Goal: Entertainment & Leisure: Consume media (video, audio)

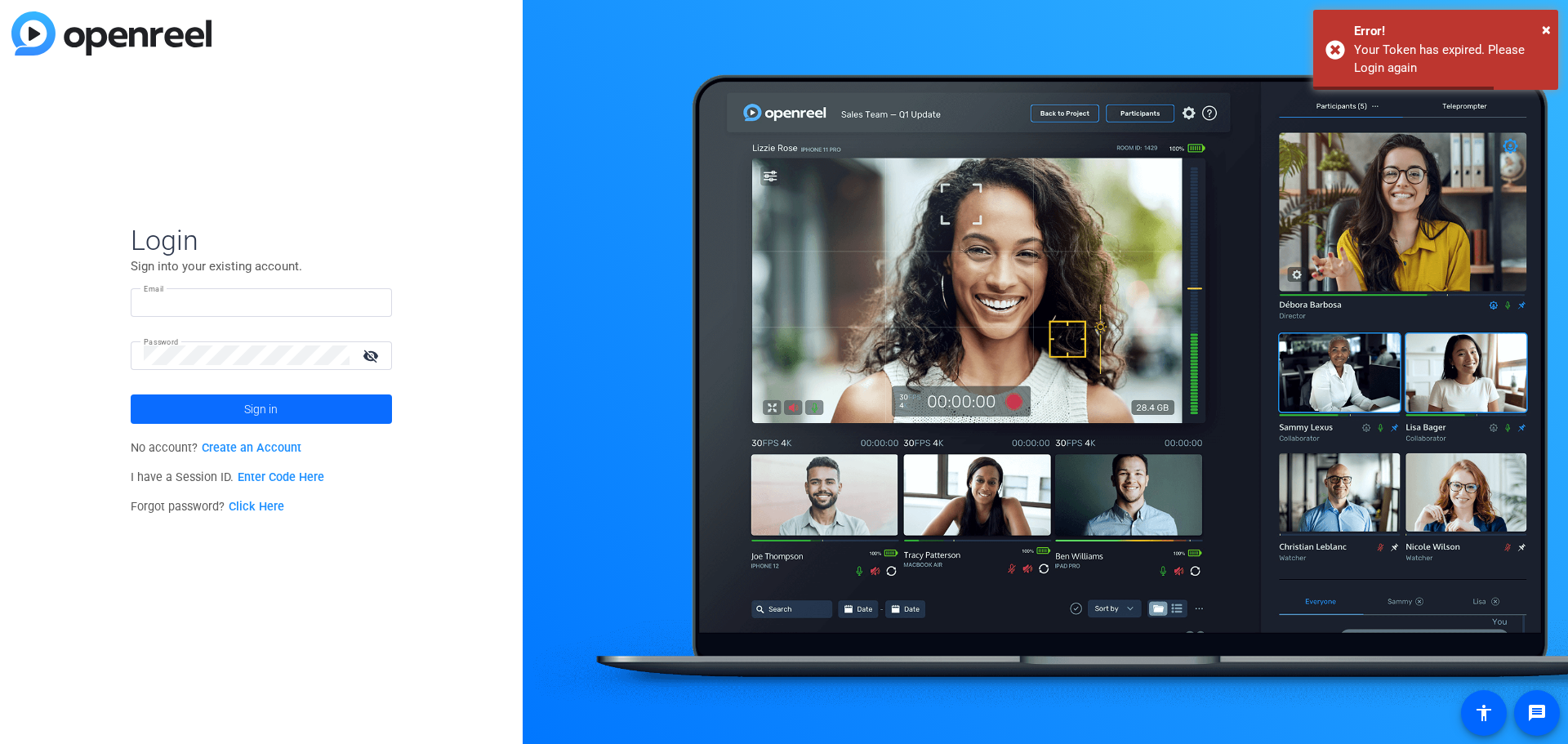
type input "[EMAIL_ADDRESS][DOMAIN_NAME]"
click at [236, 403] on span at bounding box center [260, 409] width 261 height 39
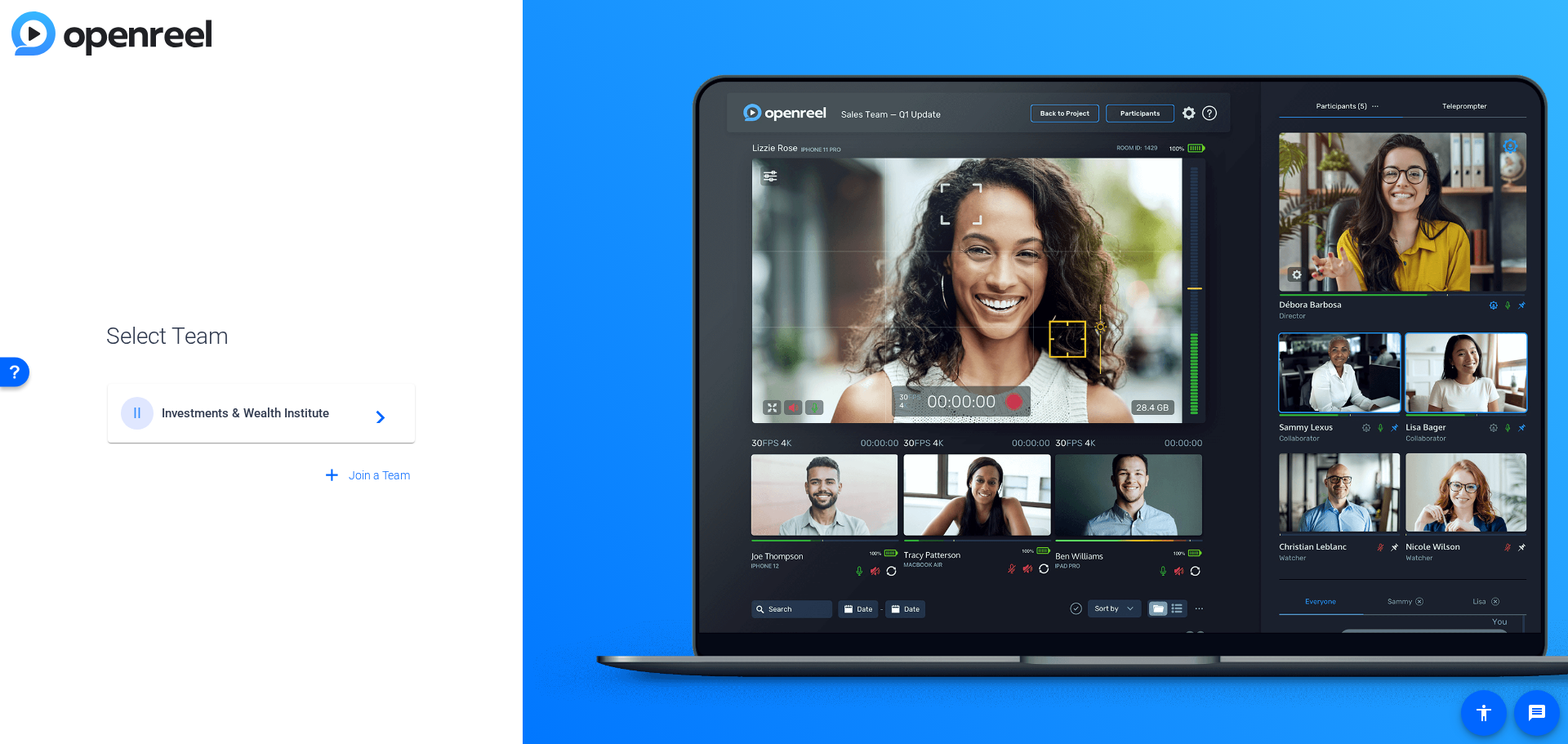
click at [298, 420] on span "Investments & Wealth Institute" at bounding box center [264, 413] width 204 height 15
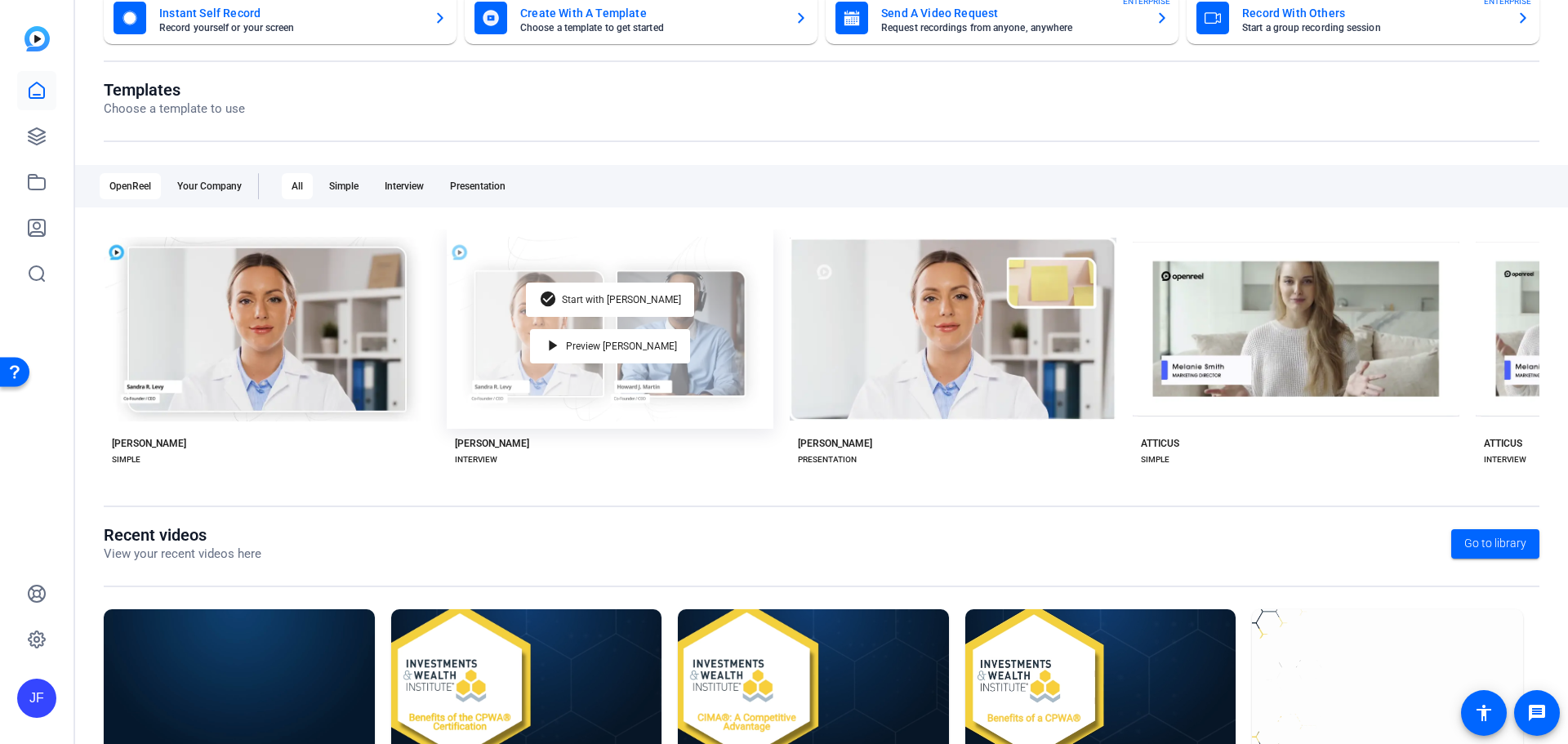
scroll to position [221, 0]
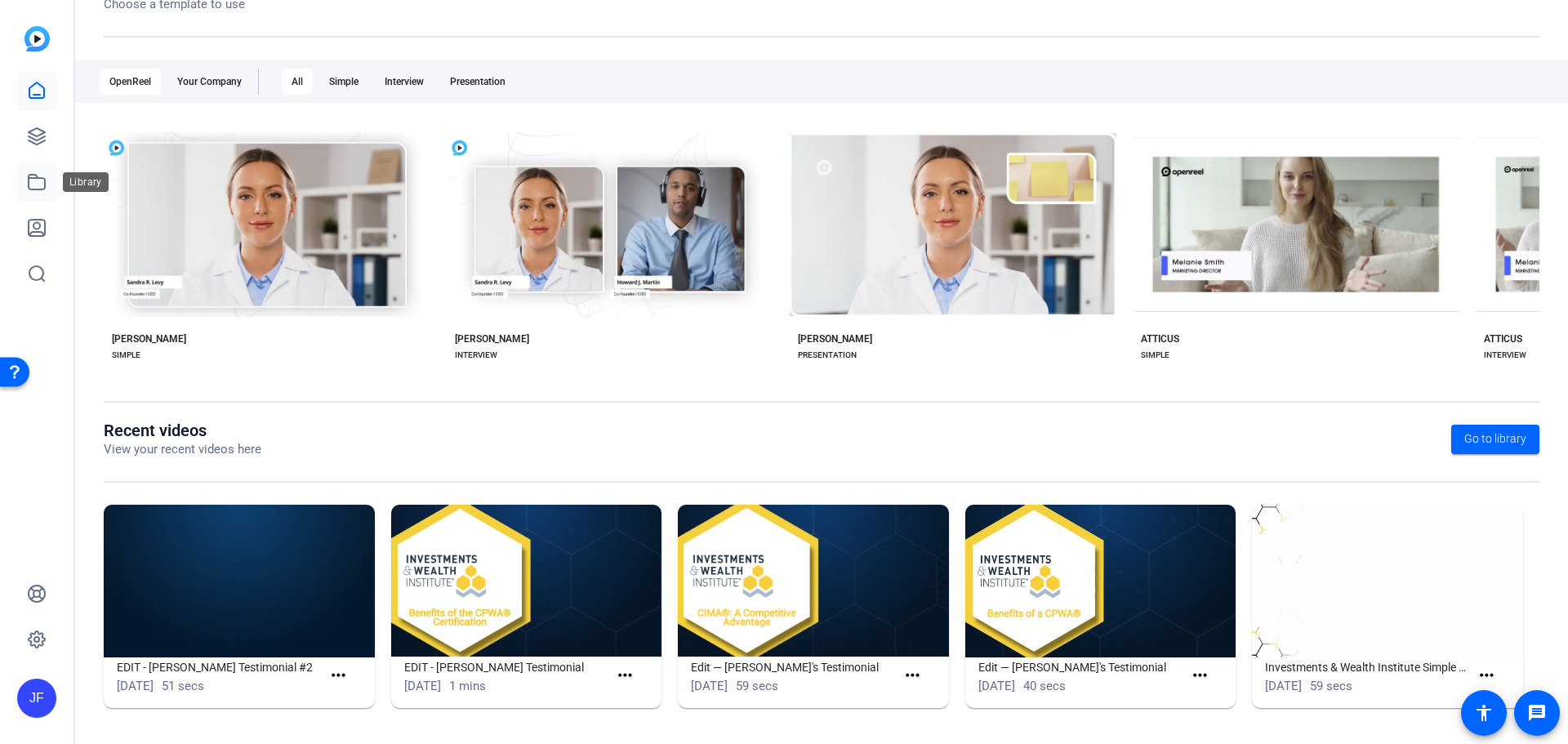
drag, startPoint x: 35, startPoint y: 183, endPoint x: 52, endPoint y: 177, distance: 18.0
click at [35, 183] on icon at bounding box center [36, 182] width 19 height 19
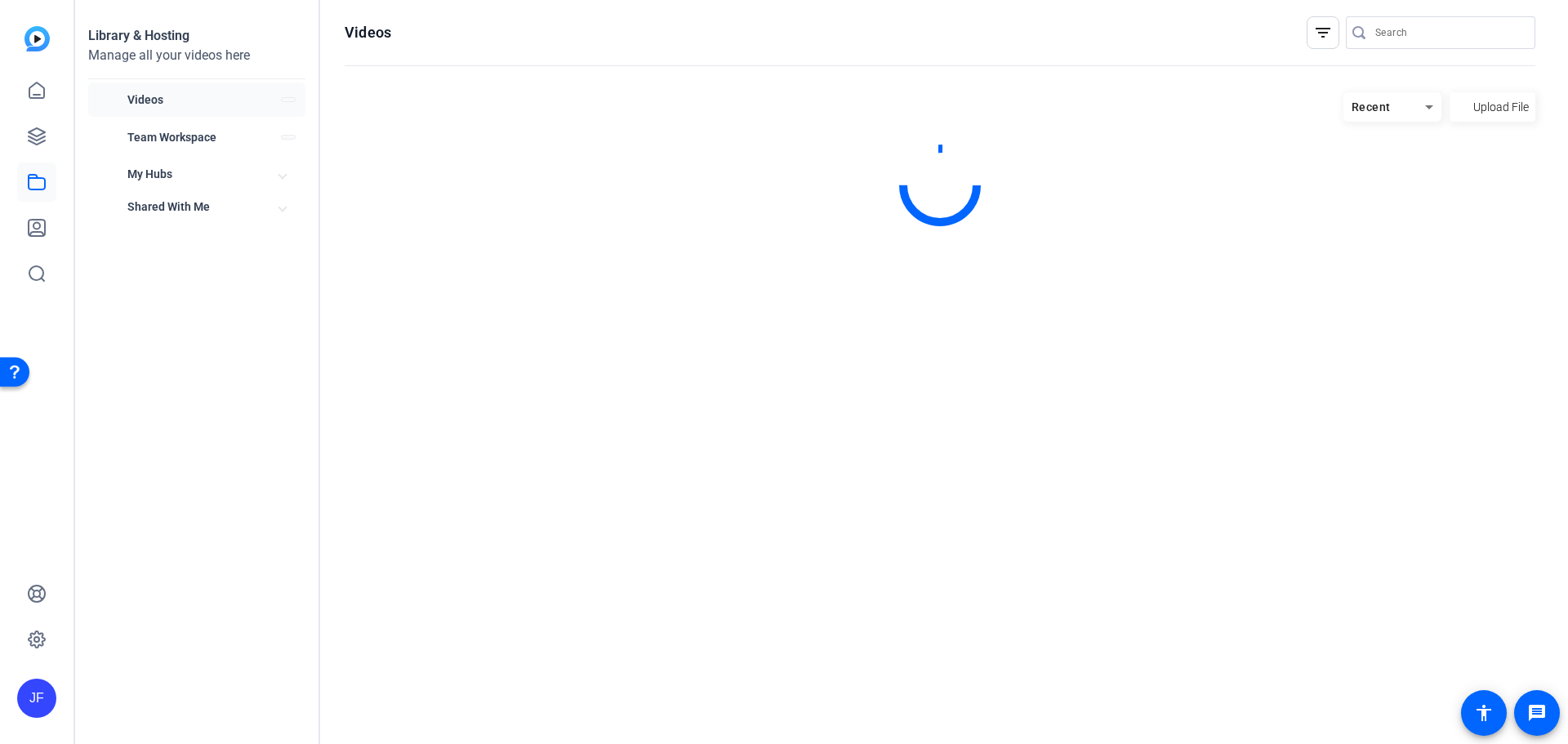
scroll to position [0, 0]
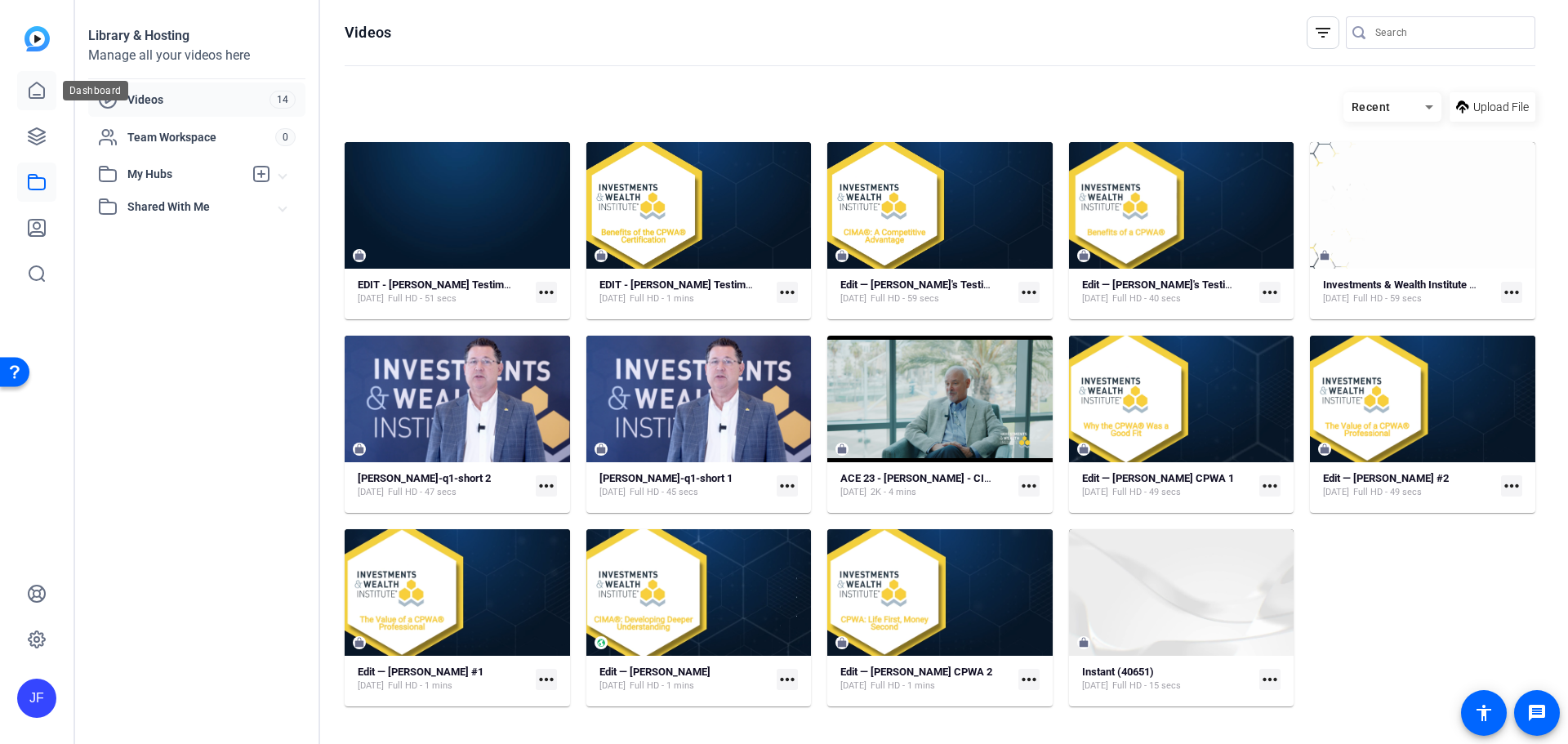
click at [25, 89] on link at bounding box center [36, 90] width 39 height 39
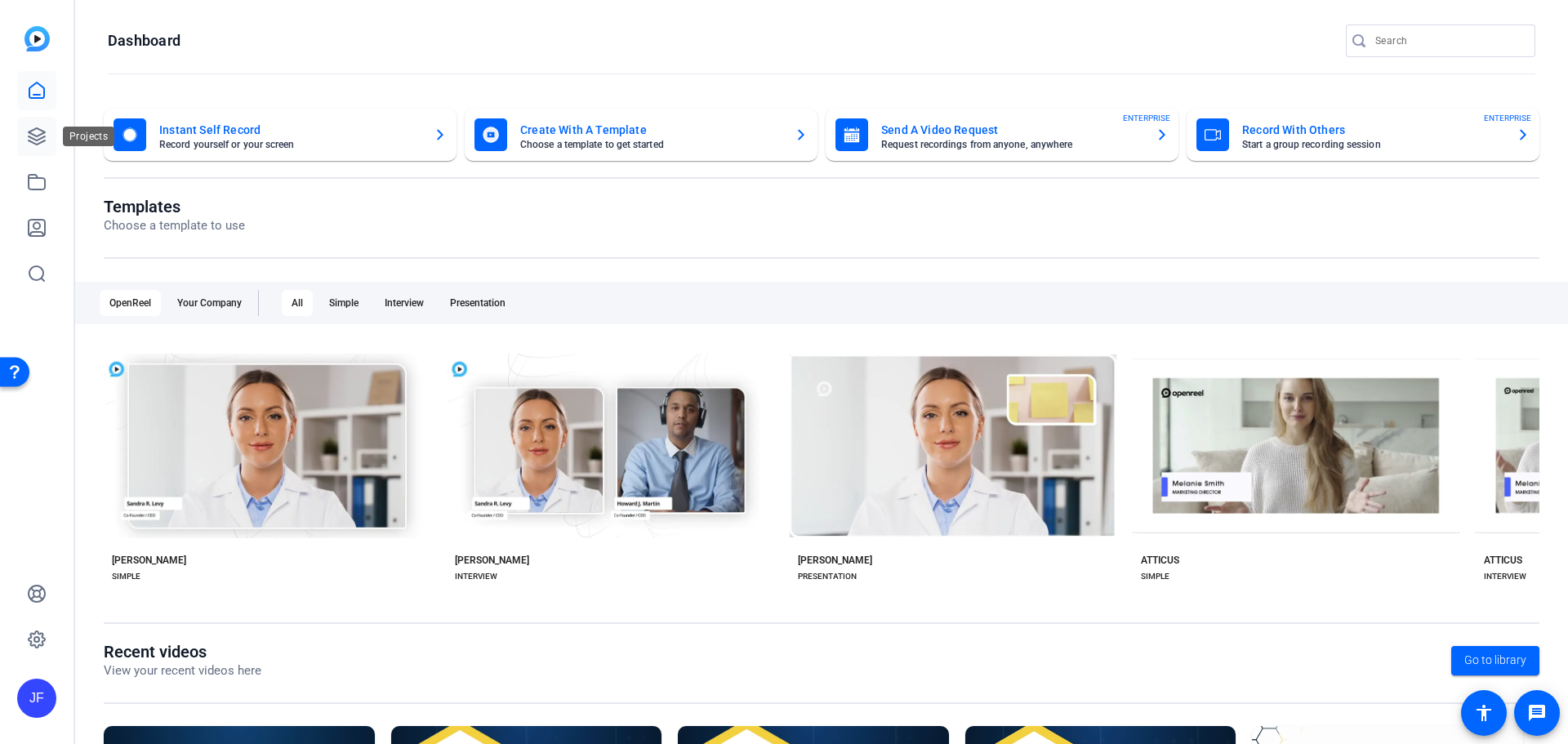
click at [35, 133] on icon at bounding box center [36, 136] width 19 height 19
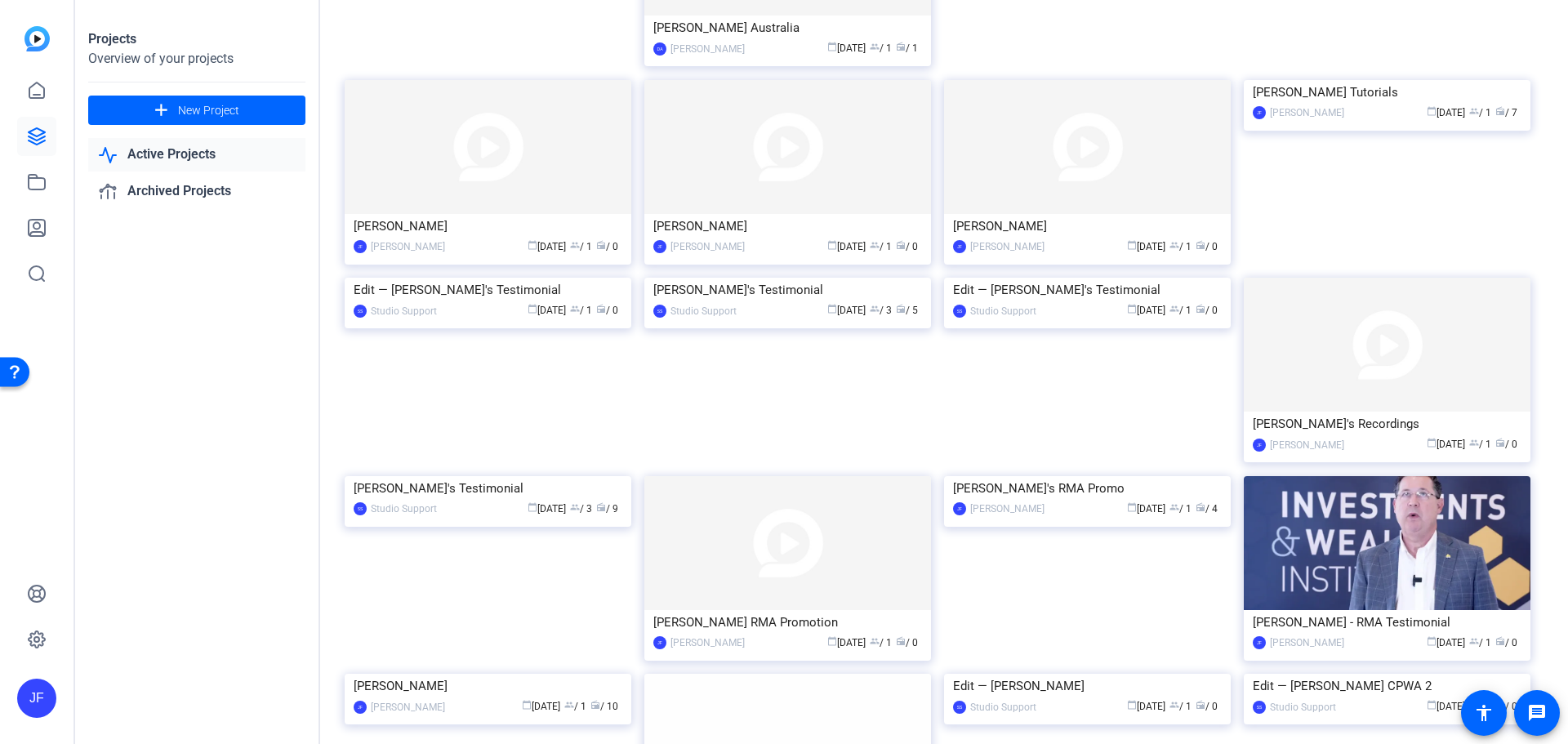
scroll to position [245, 0]
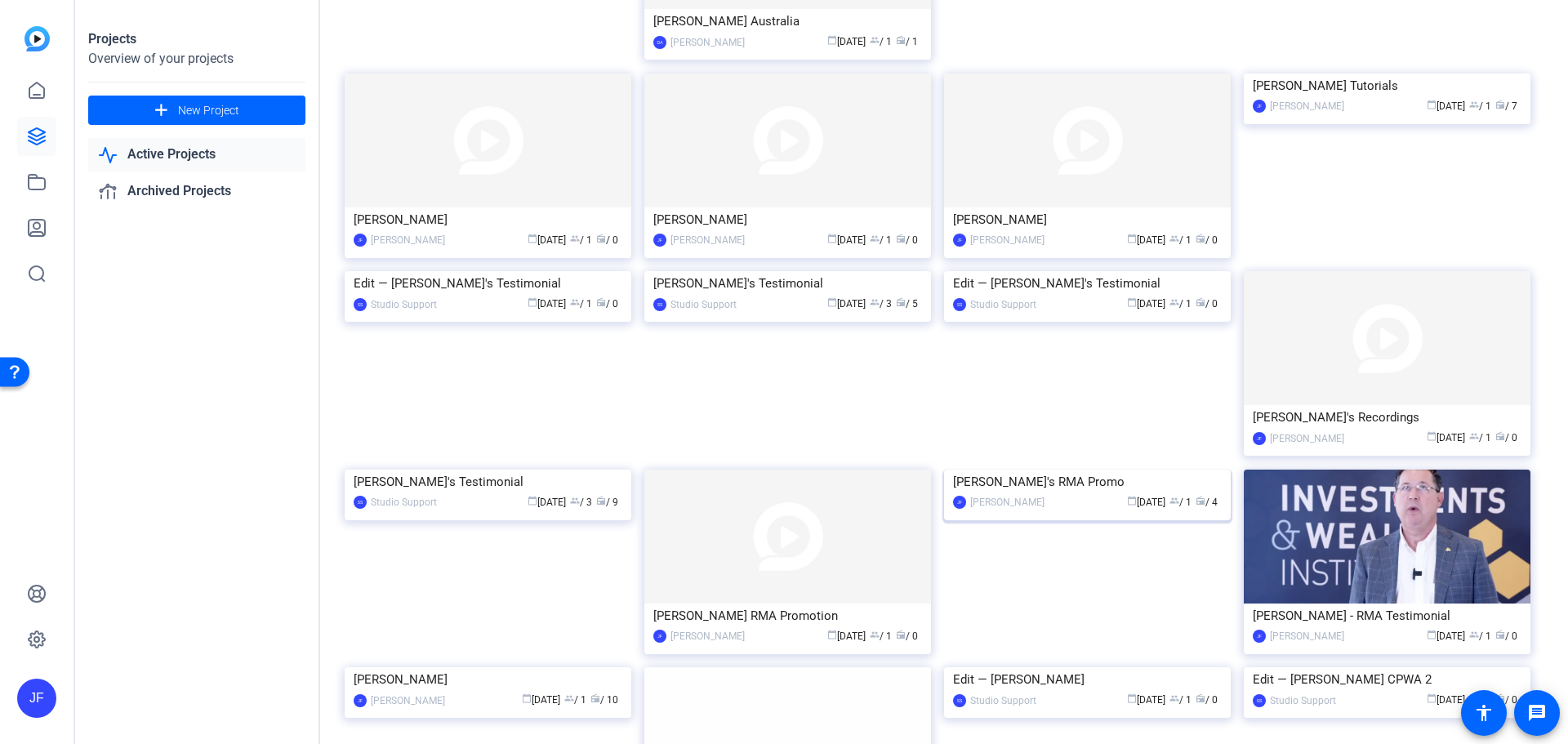
click at [1094, 469] on img at bounding box center [1088, 469] width 287 height 0
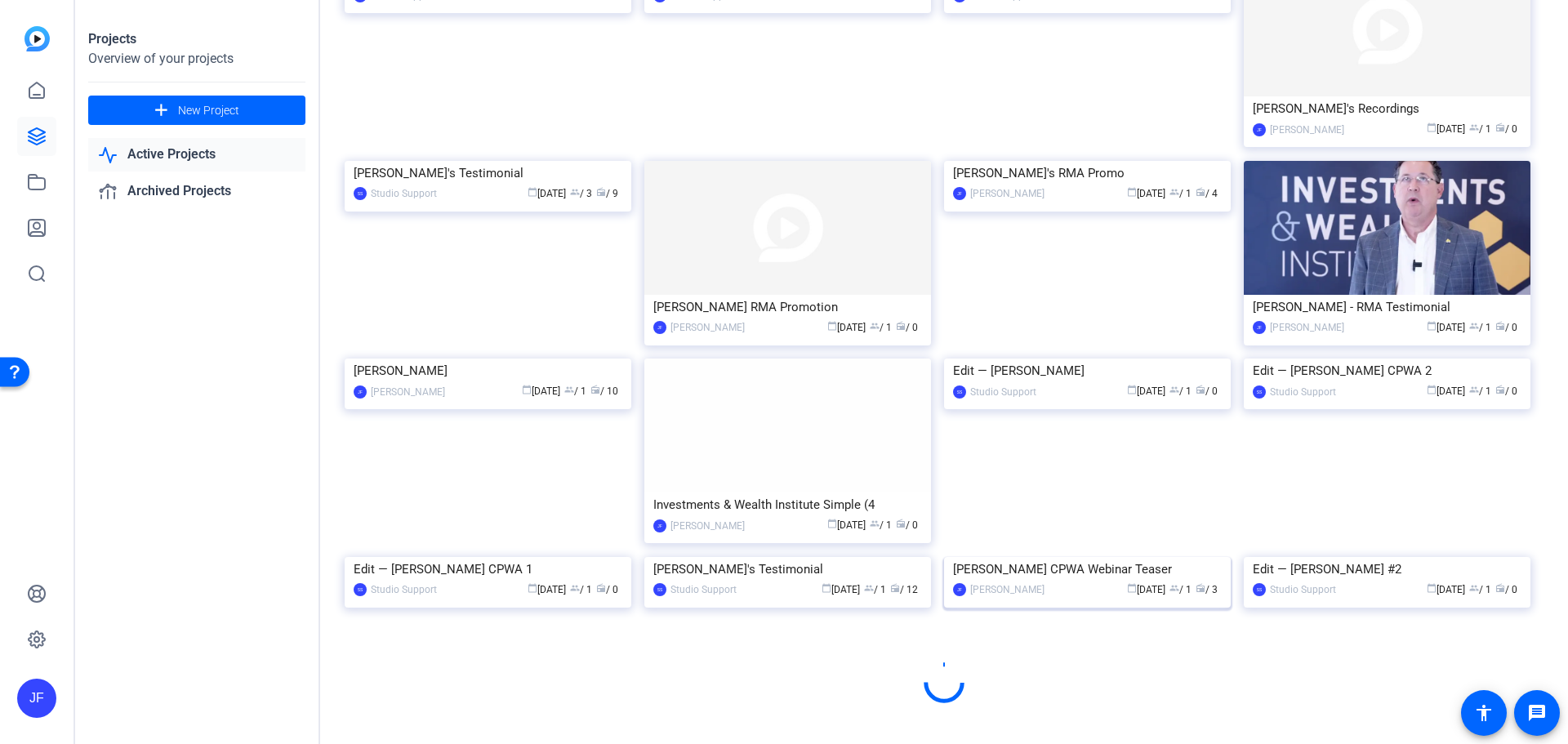
scroll to position [647, 0]
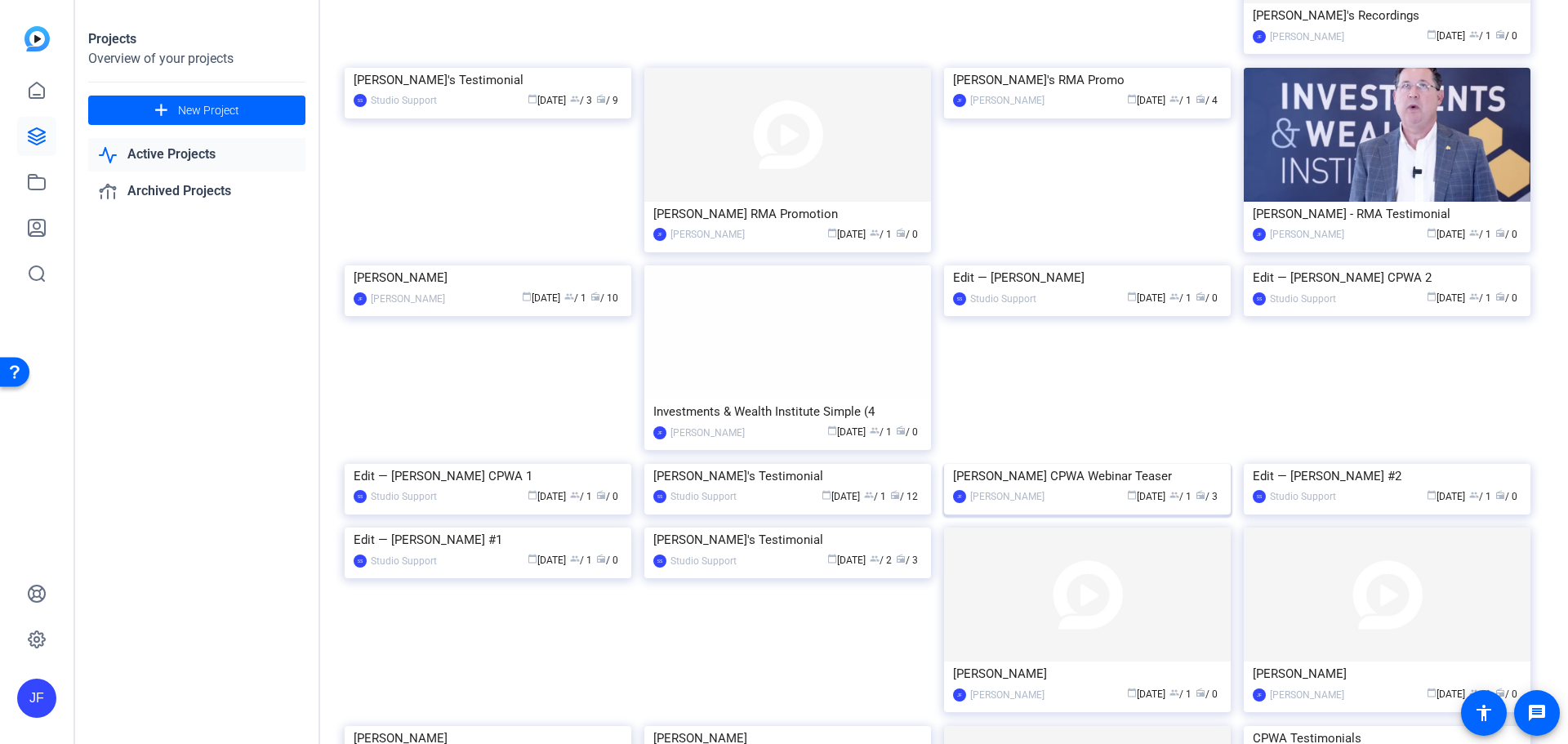
click at [1080, 464] on img at bounding box center [1088, 464] width 287 height 0
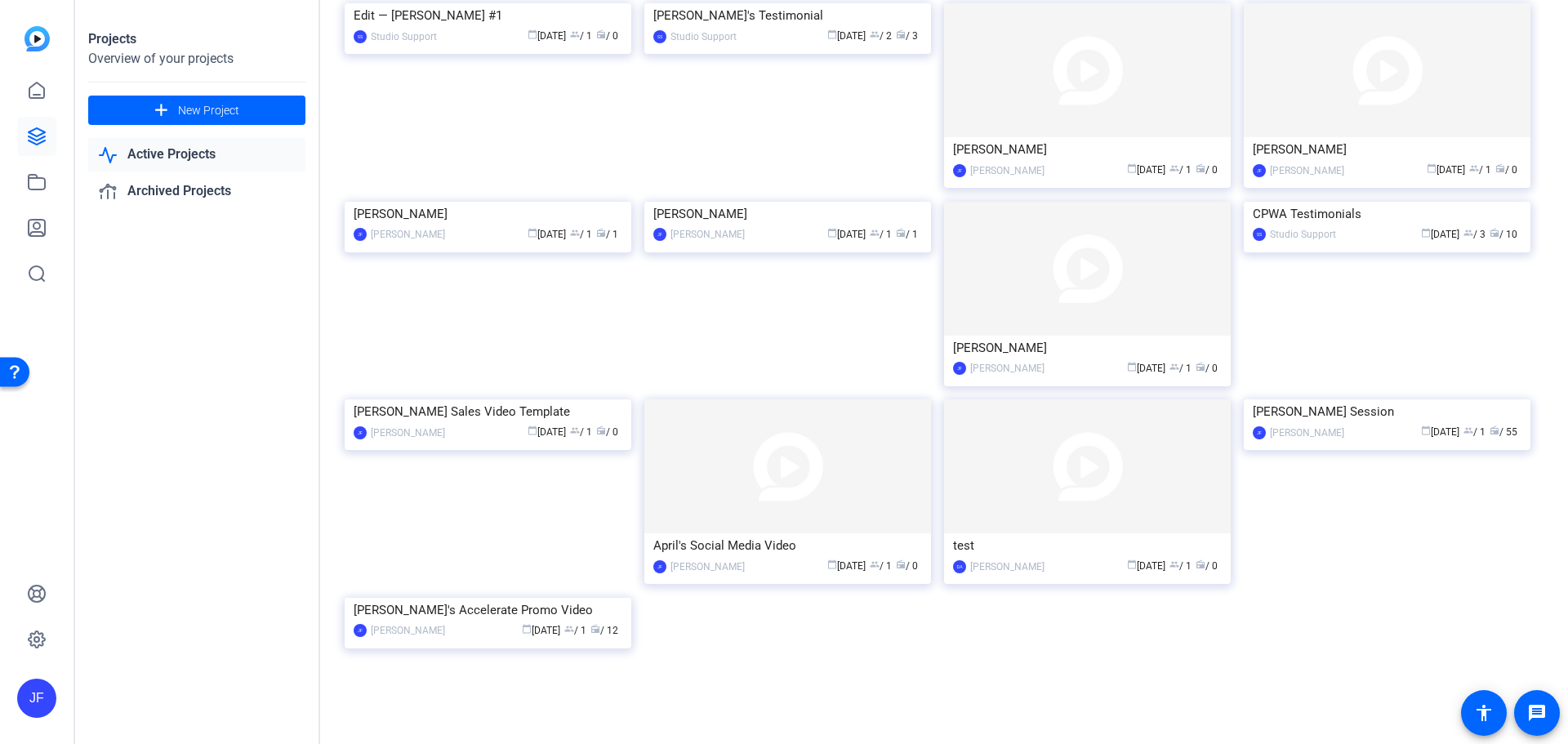
scroll to position [1382, 0]
click at [536, 598] on img at bounding box center [488, 598] width 287 height 0
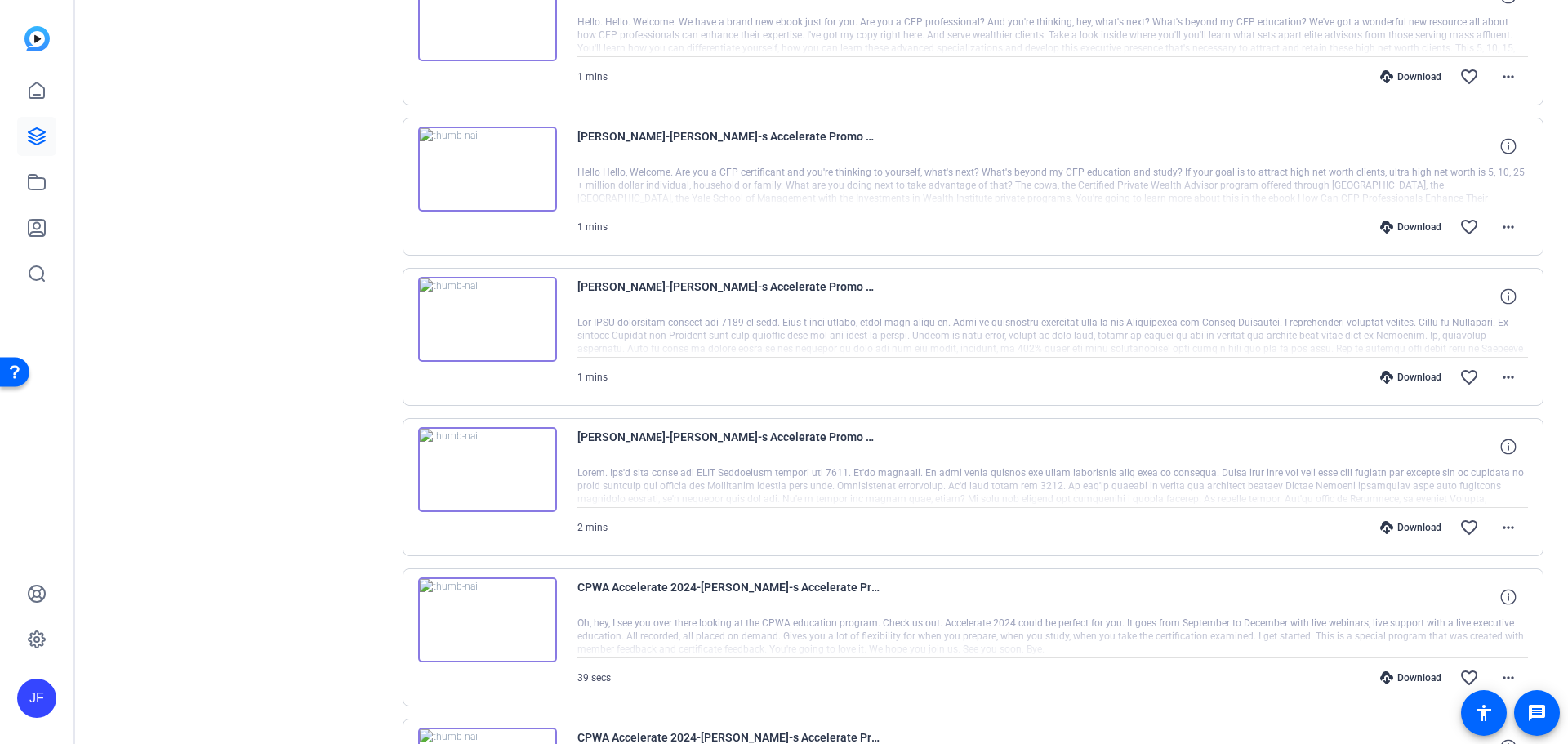
scroll to position [980, 0]
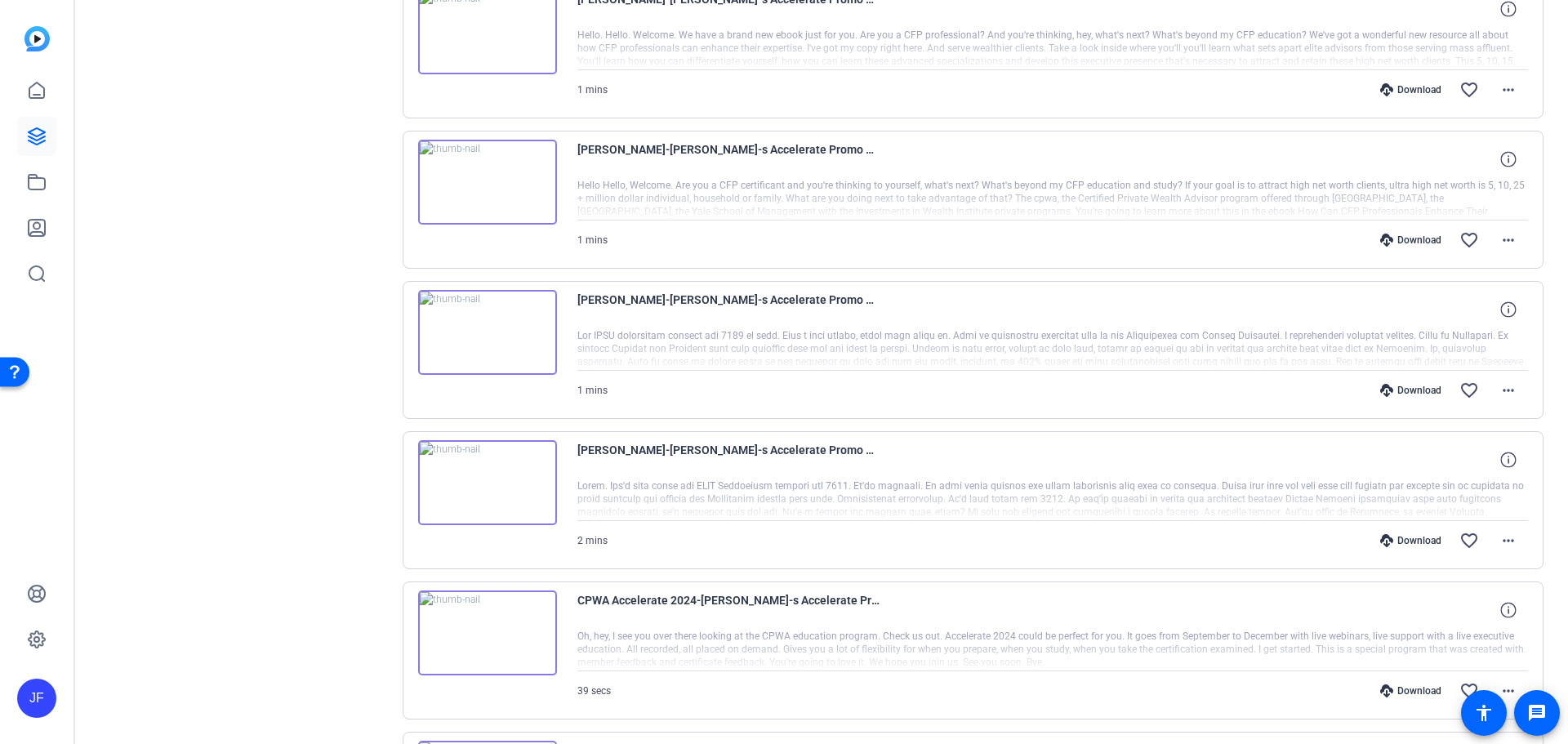
click at [524, 334] on img at bounding box center [487, 332] width 139 height 85
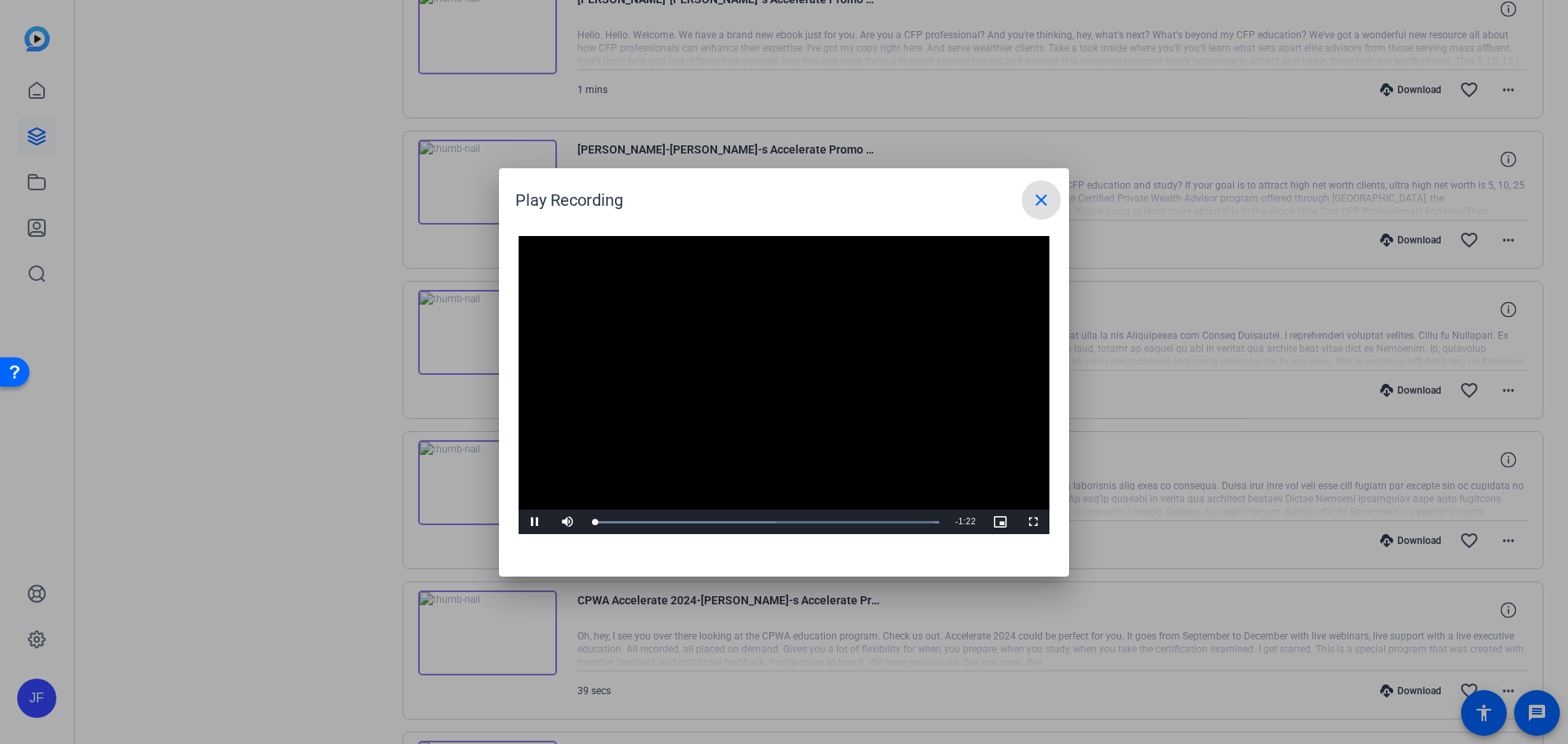
click at [1034, 191] on mat-icon "close" at bounding box center [1041, 200] width 19 height 19
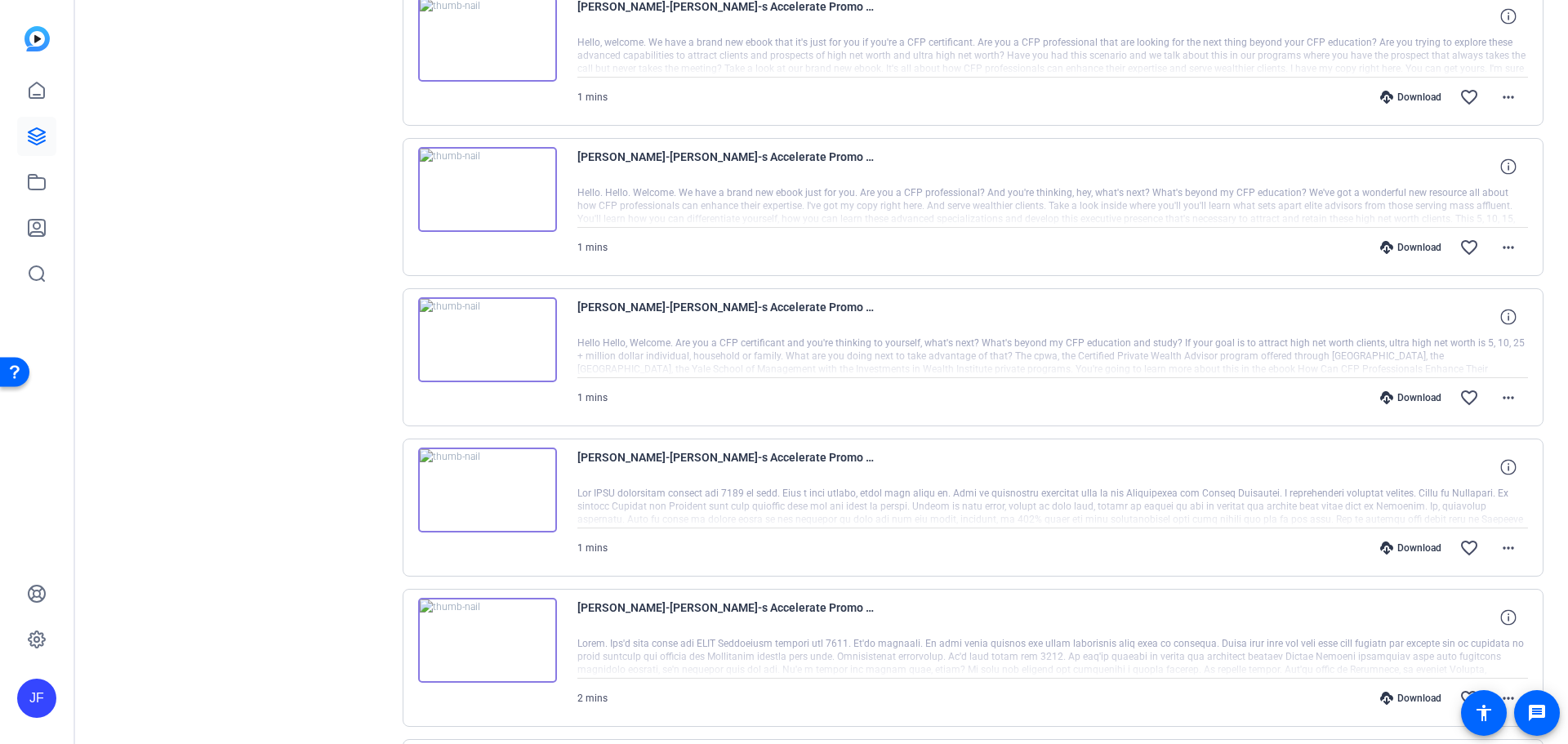
scroll to position [817, 0]
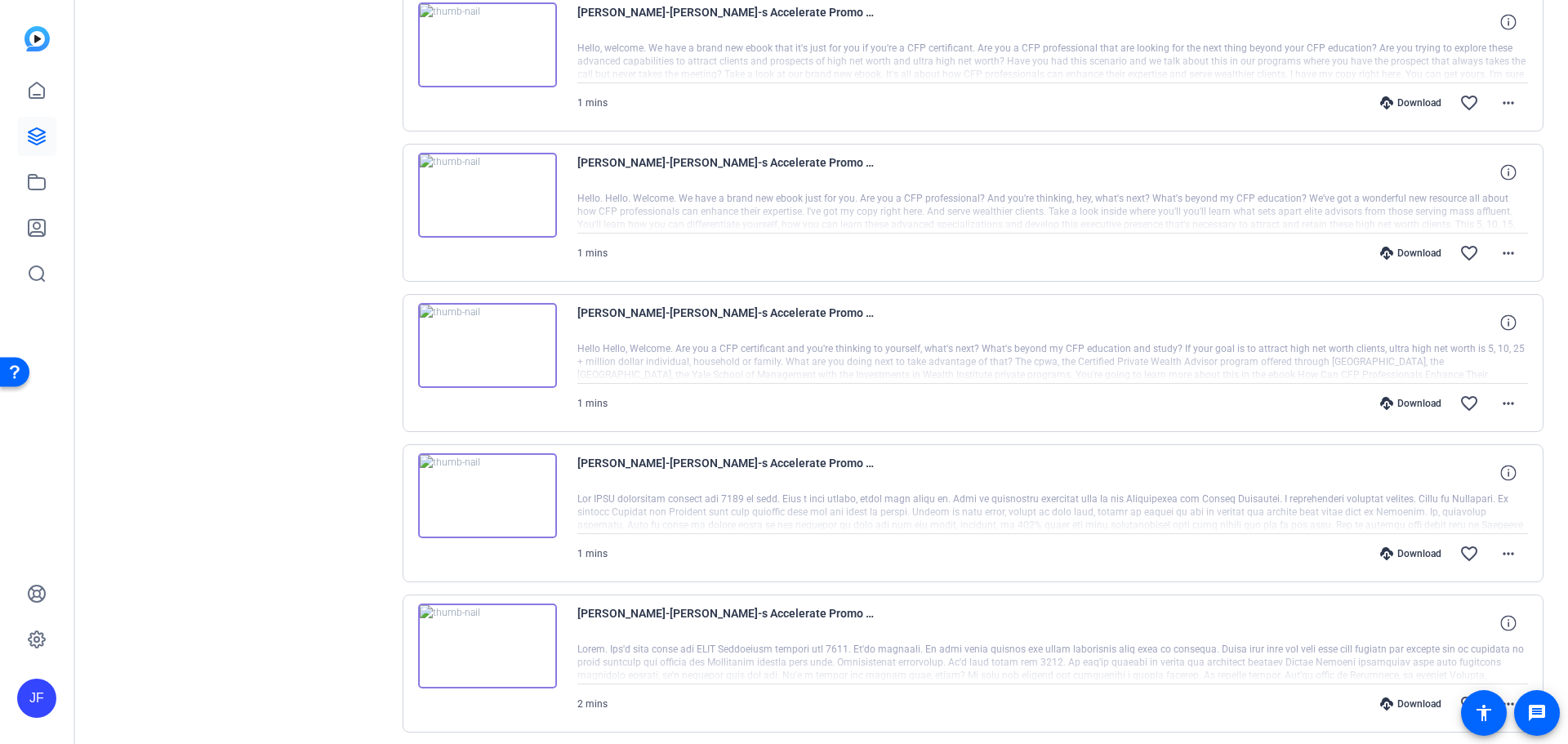
click at [1499, 212] on div at bounding box center [1053, 213] width 951 height 41
click at [1501, 174] on icon at bounding box center [1508, 172] width 16 height 16
click at [508, 196] on img at bounding box center [487, 195] width 139 height 85
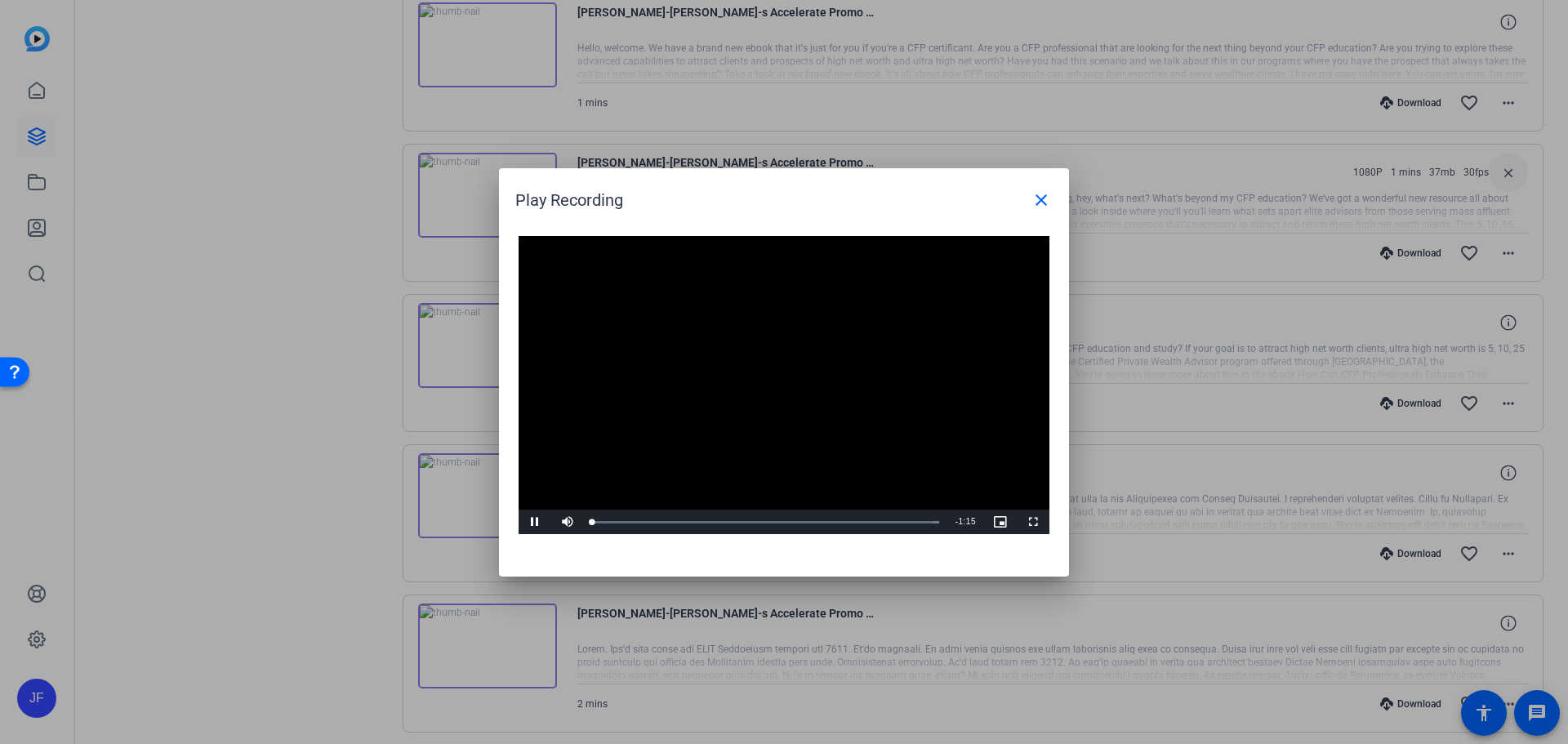
click at [789, 384] on video "Video Player" at bounding box center [783, 384] width 531 height 298
click at [538, 522] on span "Video Player" at bounding box center [534, 522] width 33 height 0
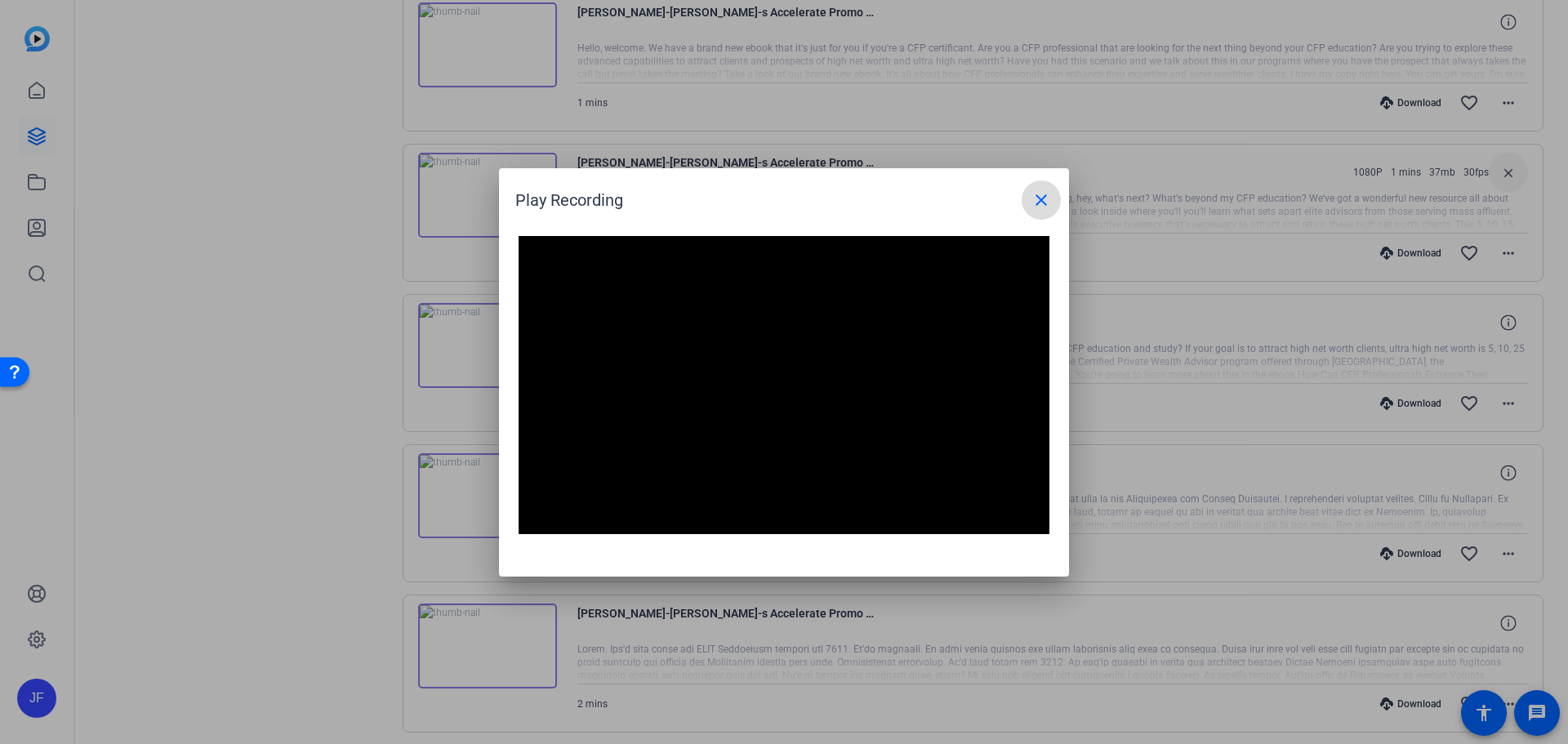
click at [1050, 199] on mat-icon "close" at bounding box center [1041, 200] width 19 height 19
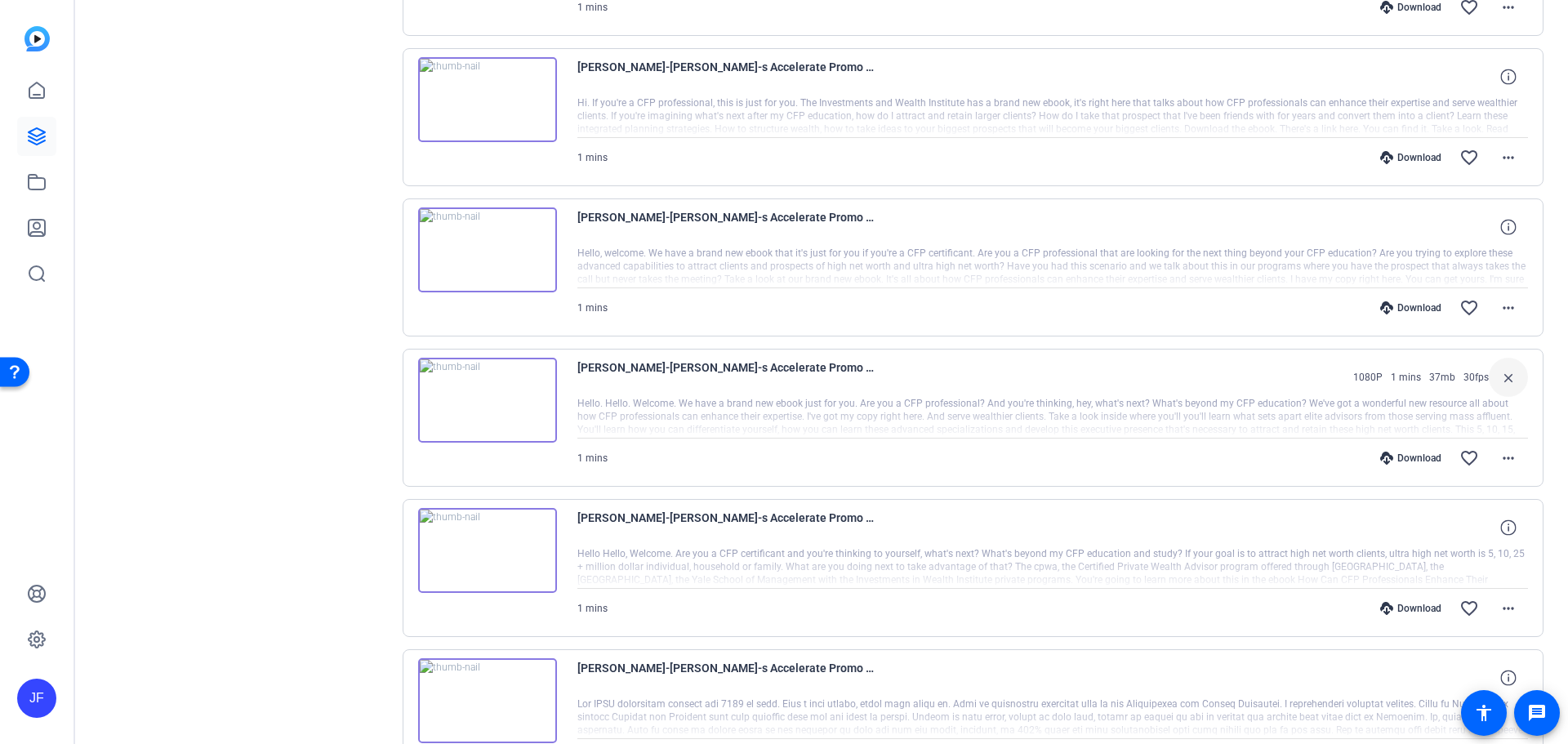
scroll to position [571, 0]
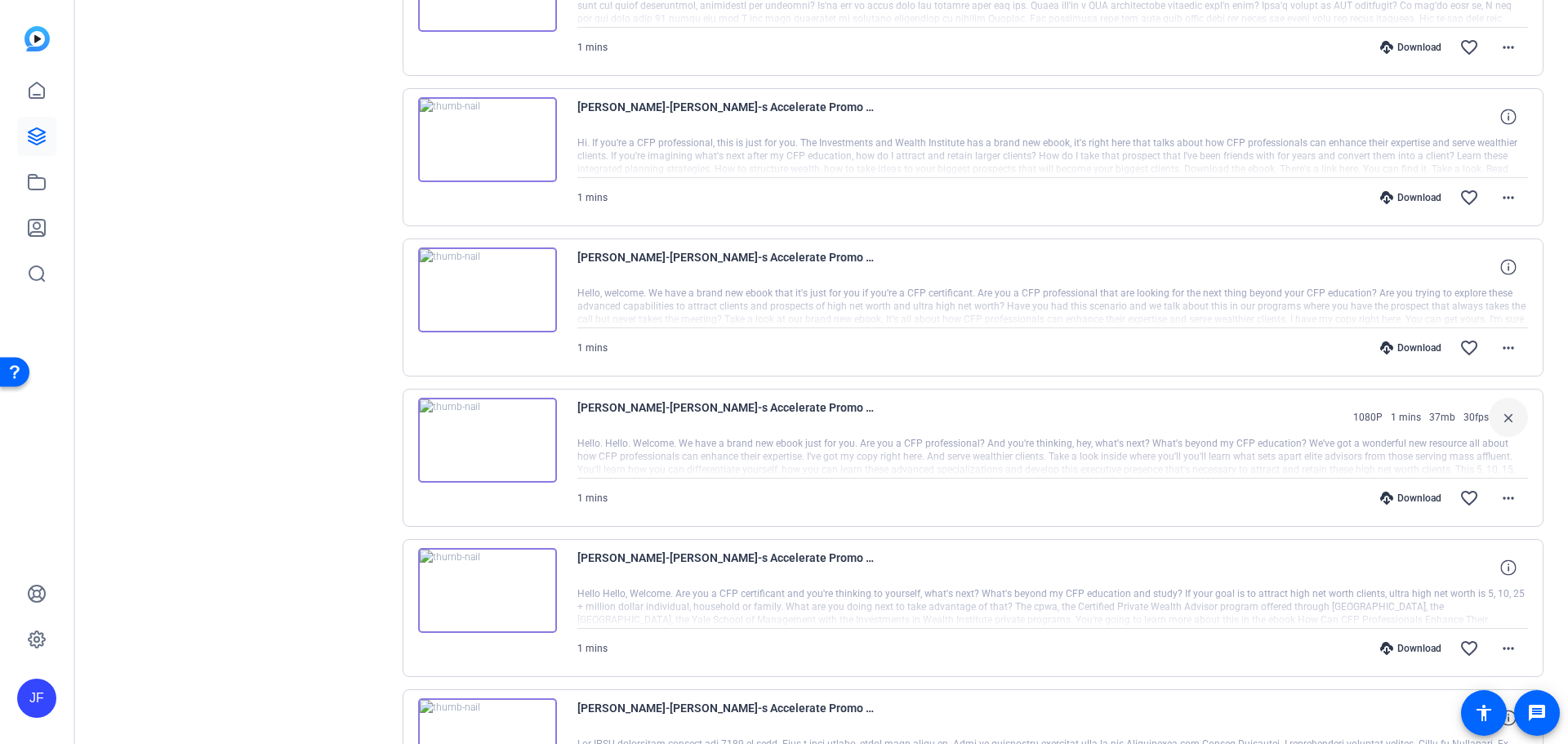
click at [485, 145] on img at bounding box center [487, 140] width 139 height 85
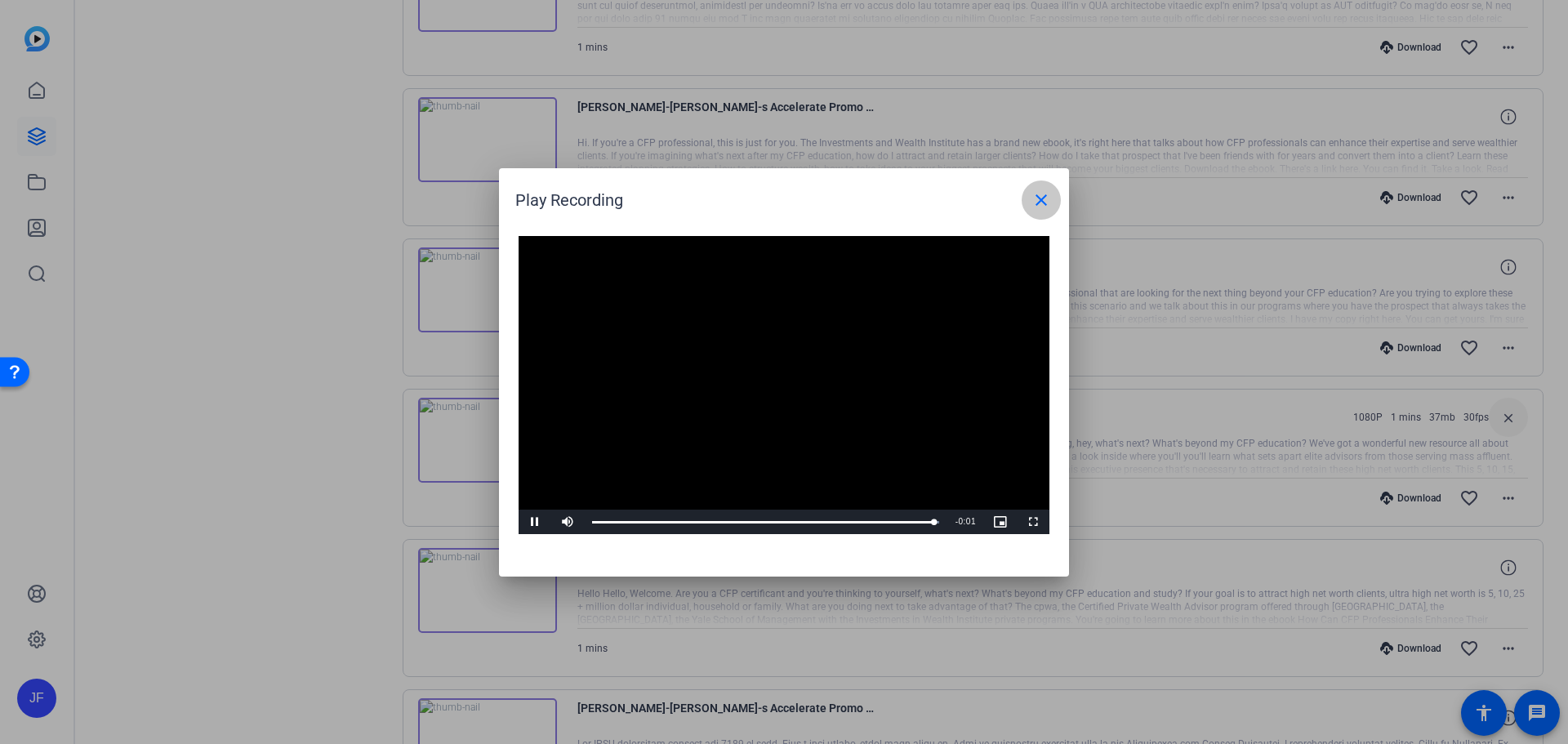
click at [1036, 199] on mat-icon "close" at bounding box center [1041, 200] width 19 height 19
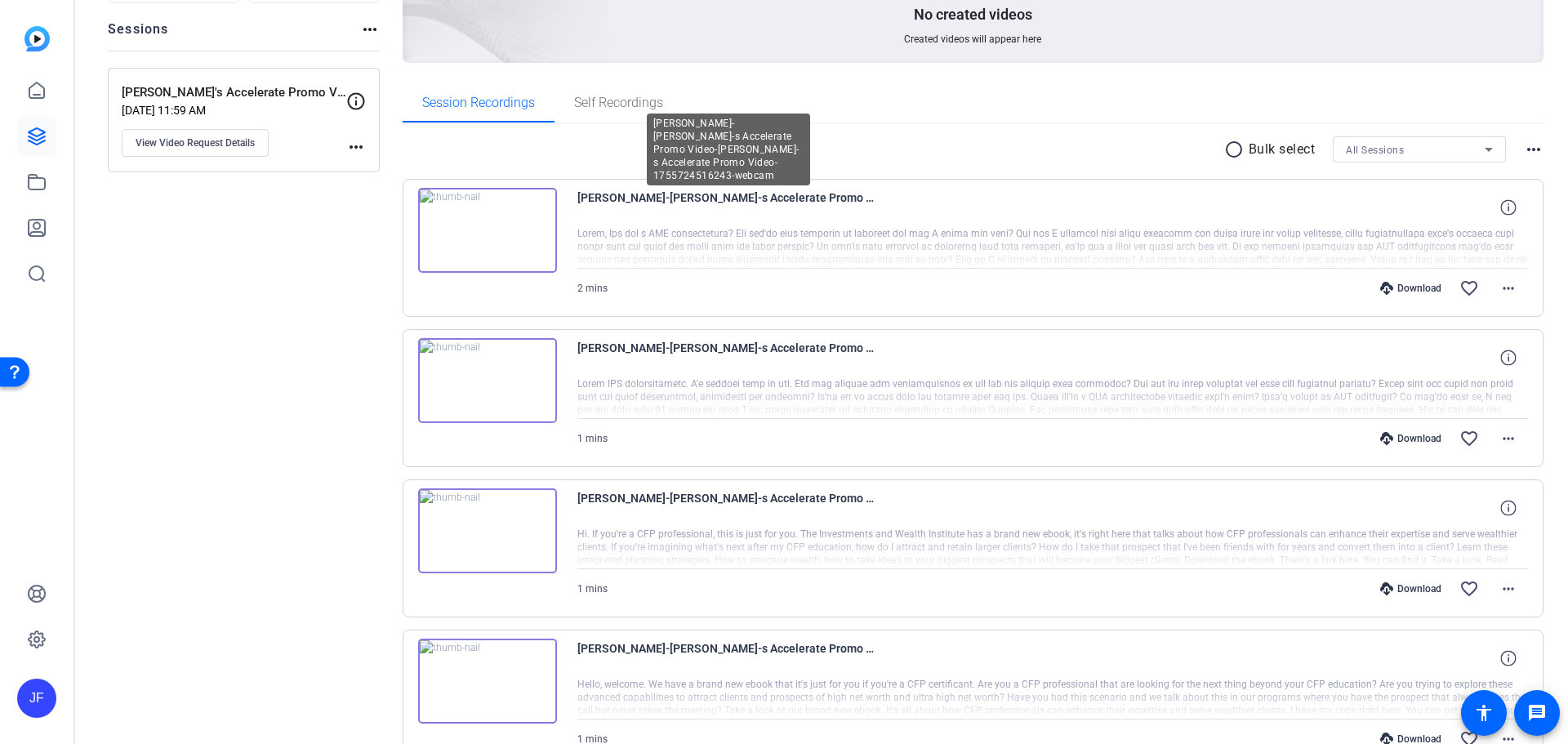
scroll to position [163, 0]
